Goal: Task Accomplishment & Management: Manage account settings

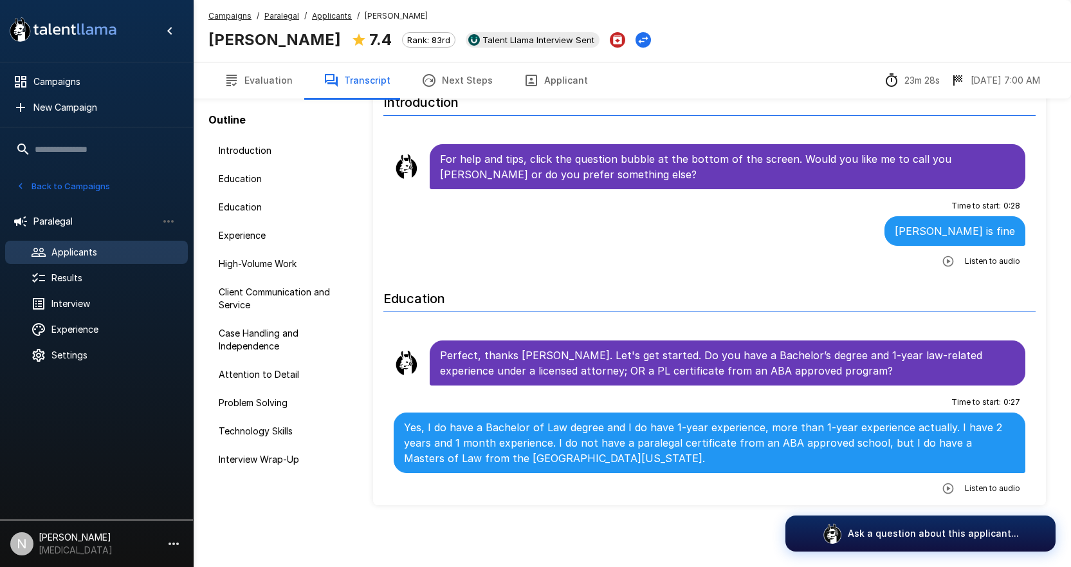
scroll to position [3495, 0]
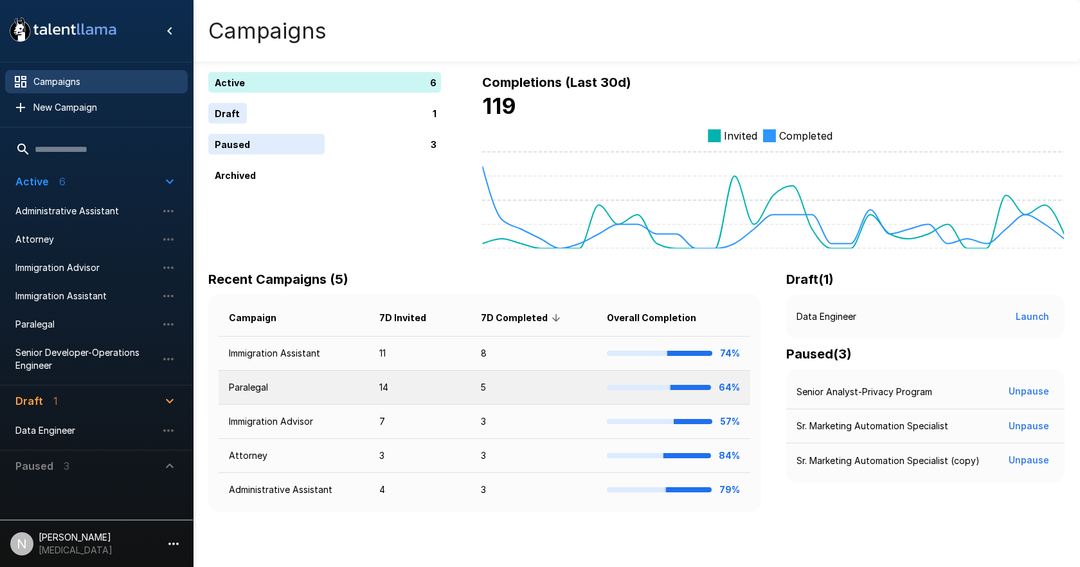
click at [261, 381] on td "Paralegal" at bounding box center [294, 387] width 150 height 34
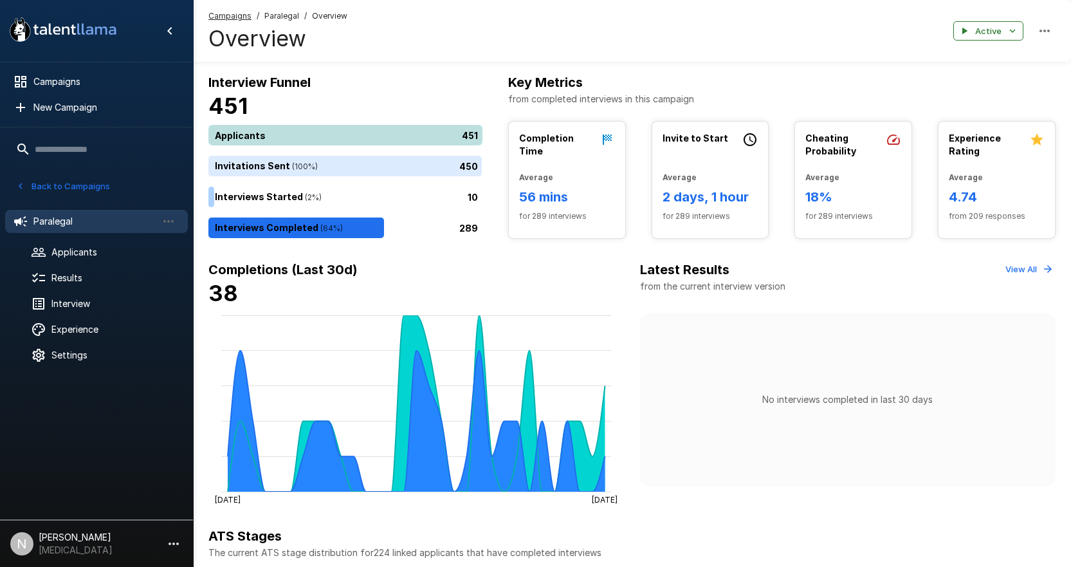
click at [250, 135] on div "451" at bounding box center [347, 135] width 279 height 21
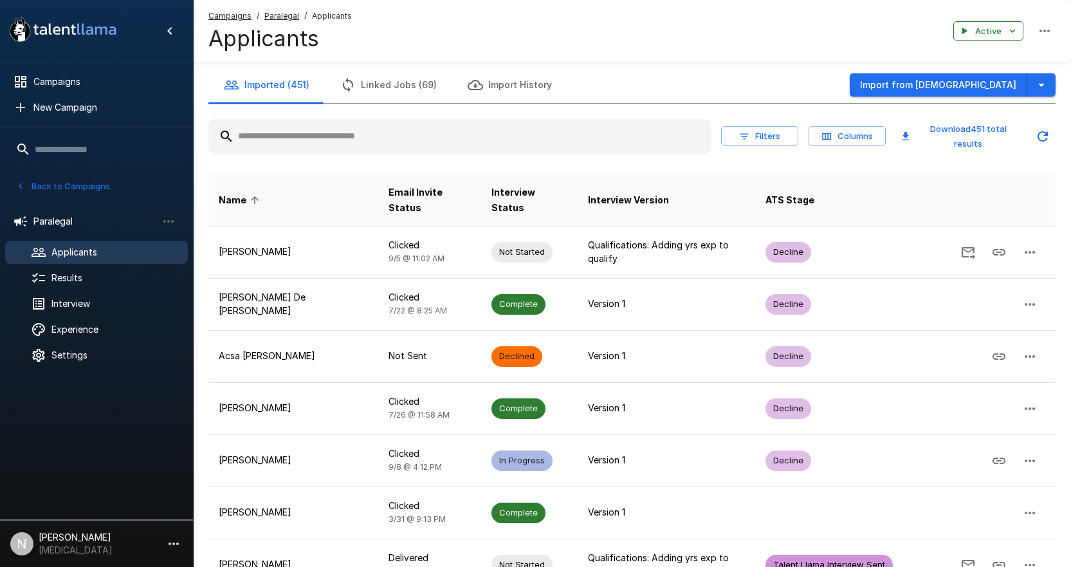
click at [284, 132] on input "text" at bounding box center [459, 136] width 502 height 23
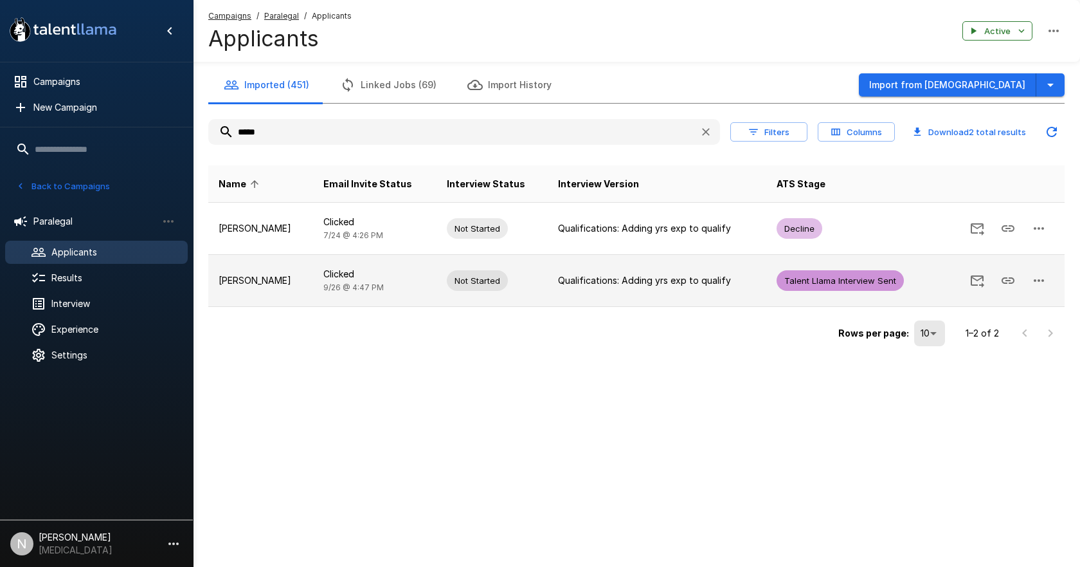
type input "*****"
click at [243, 282] on p "[PERSON_NAME]" at bounding box center [261, 280] width 84 height 13
